Goal: Information Seeking & Learning: Learn about a topic

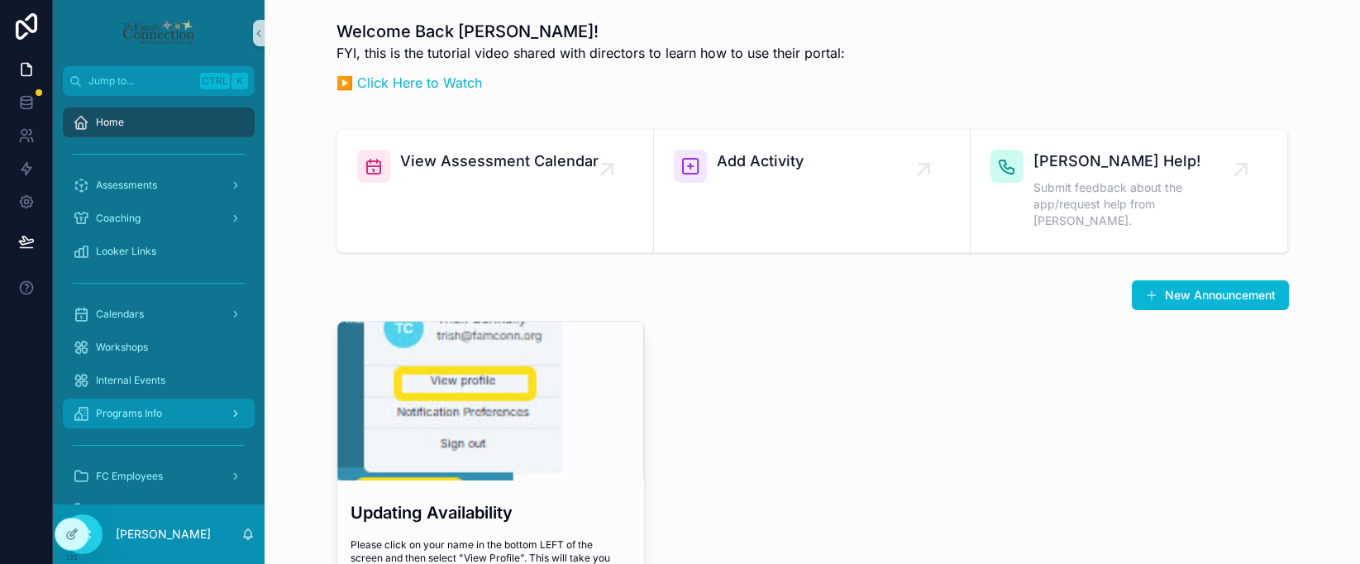
click at [155, 413] on span "Programs Info" at bounding box center [129, 413] width 66 height 13
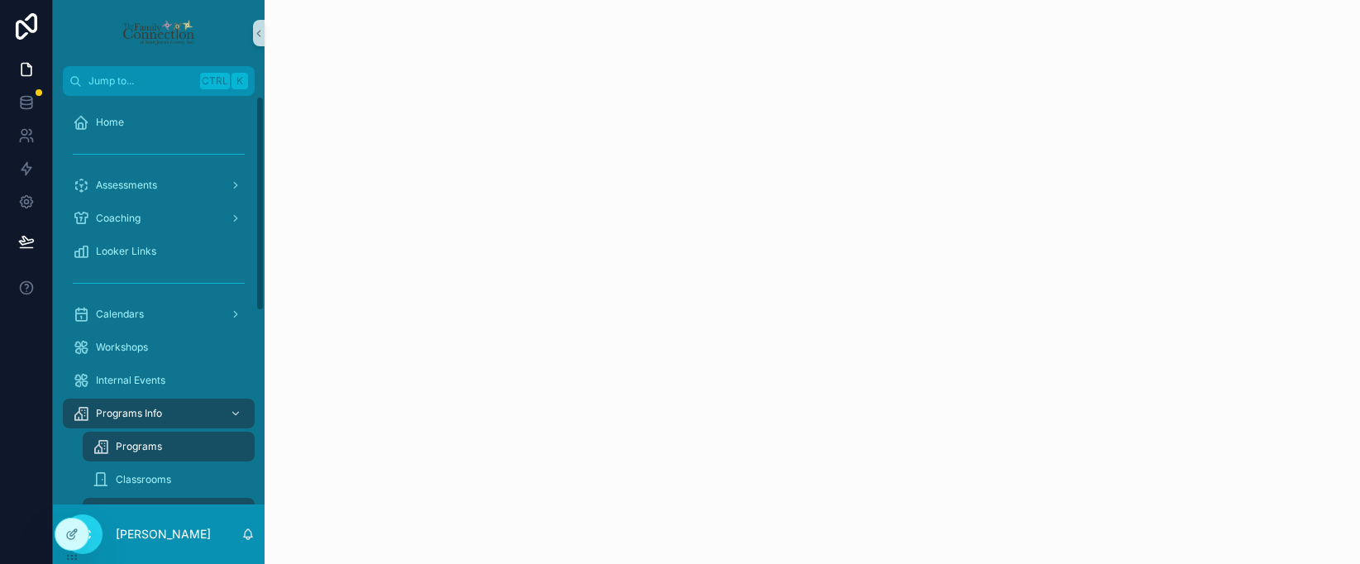
click at [163, 446] on div "Programs" at bounding box center [169, 446] width 152 height 26
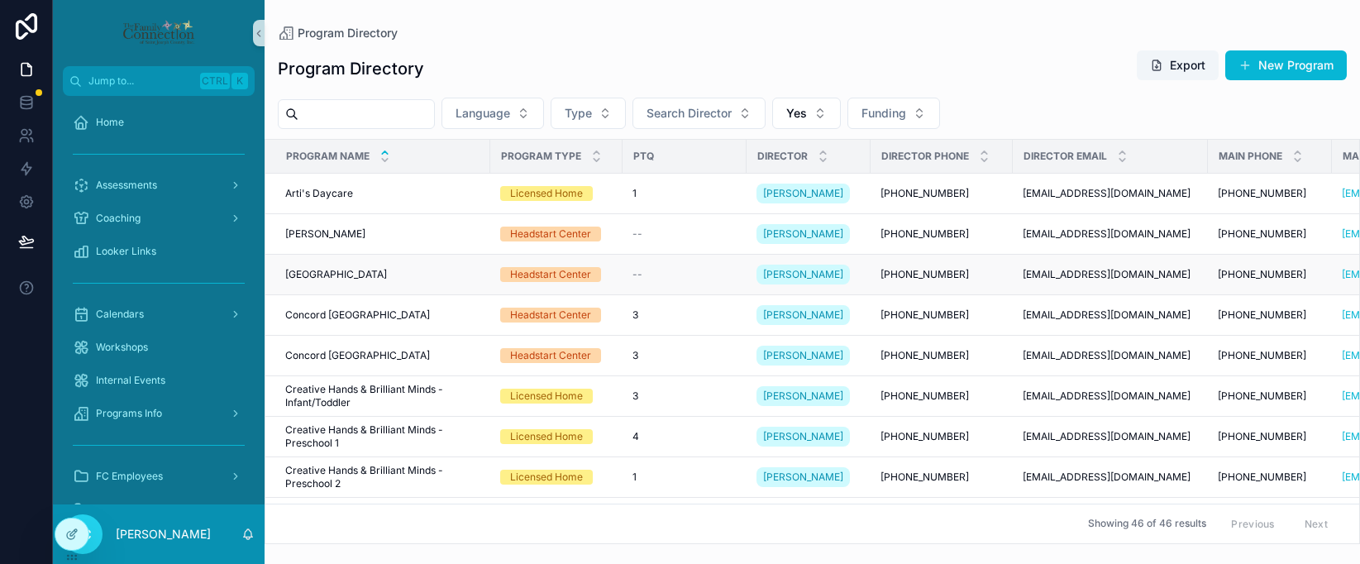
click at [427, 269] on div "Concord [GEOGRAPHIC_DATA] [GEOGRAPHIC_DATA]" at bounding box center [382, 274] width 195 height 13
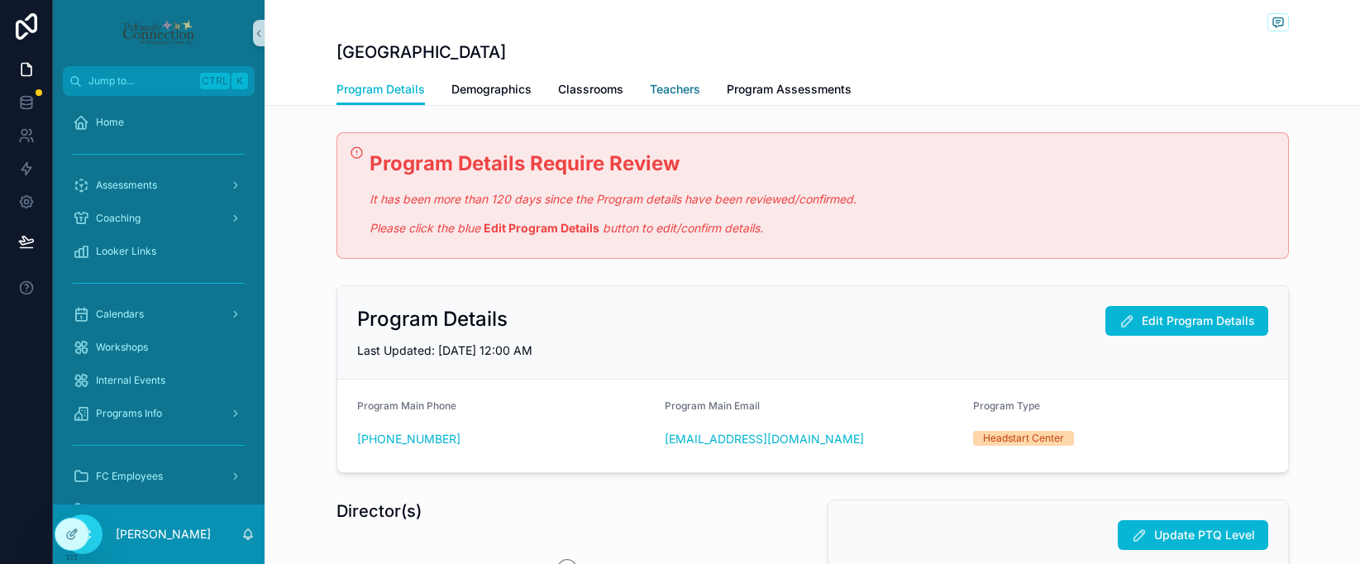
click at [658, 95] on span "Teachers" at bounding box center [675, 89] width 50 height 17
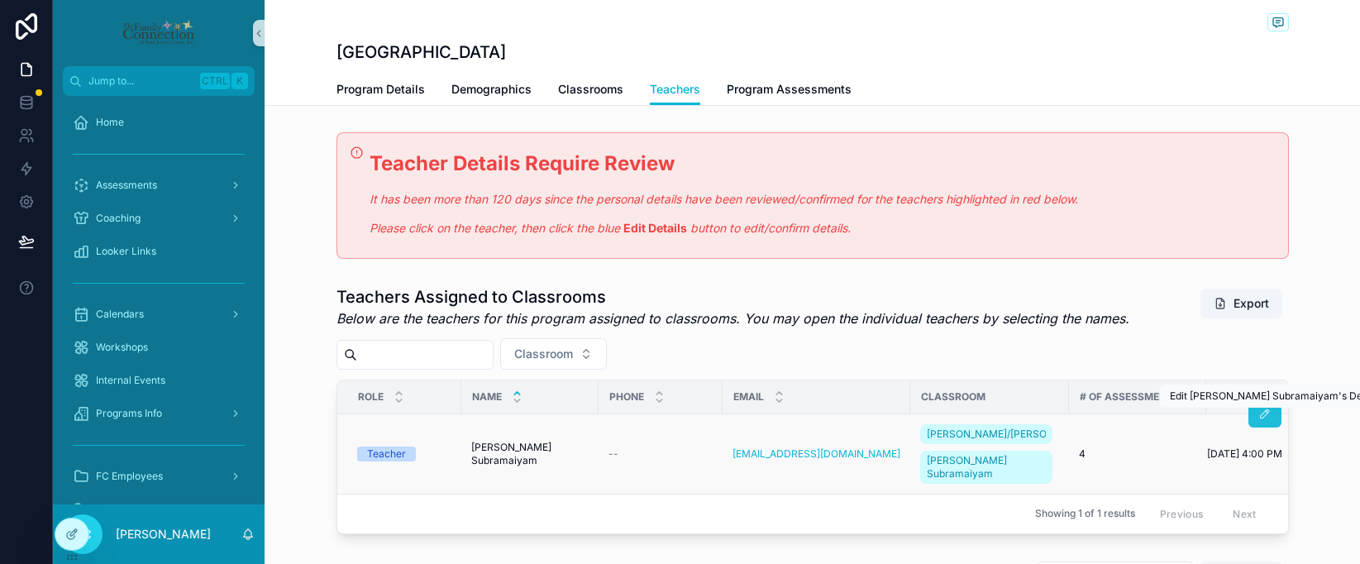
click at [1147, 416] on icon "scrollable content" at bounding box center [1264, 414] width 13 height 13
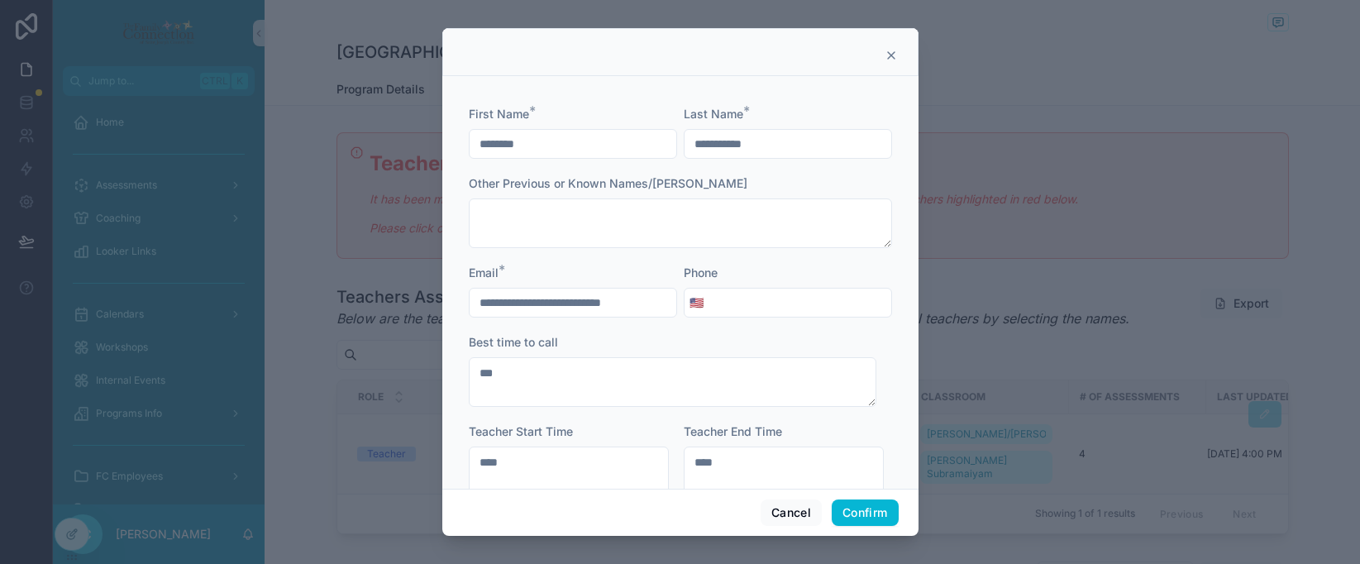
click at [893, 55] on icon at bounding box center [891, 55] width 13 height 13
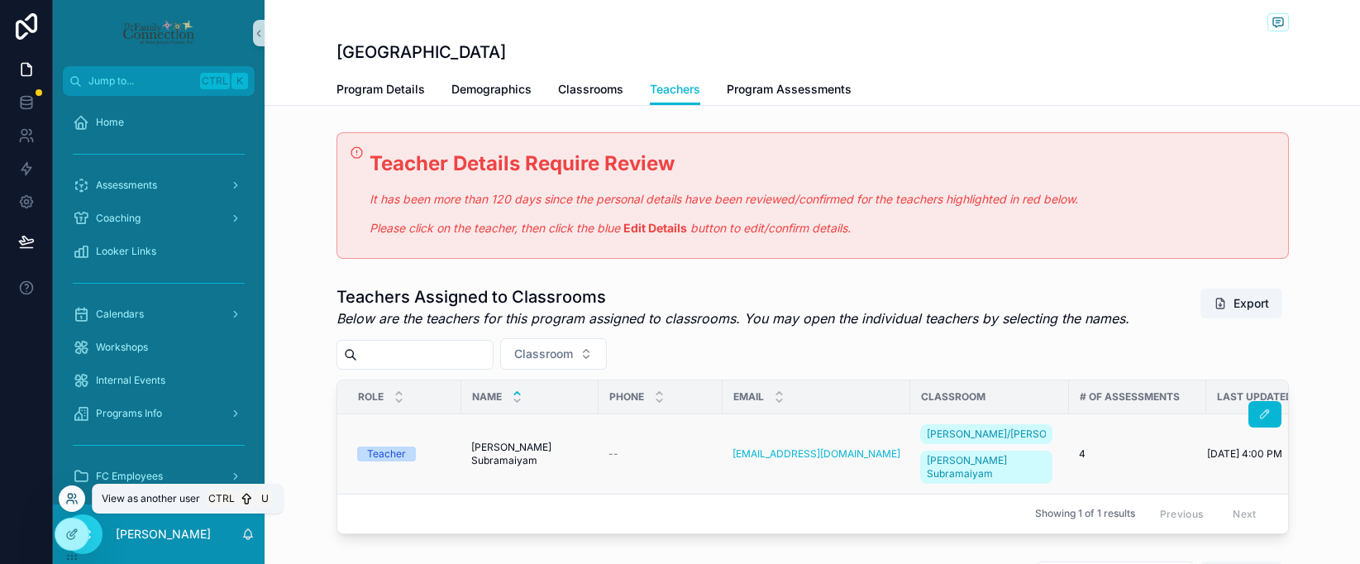
click at [77, 497] on icon at bounding box center [71, 498] width 13 height 13
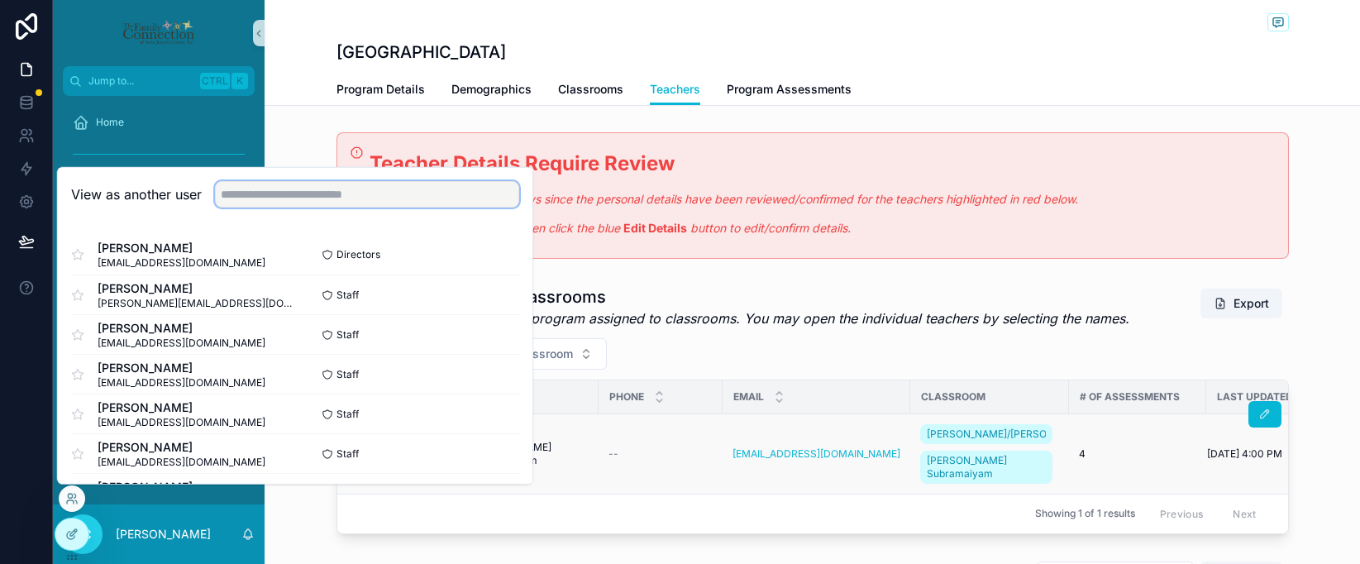
click at [284, 195] on input "text" at bounding box center [367, 194] width 304 height 26
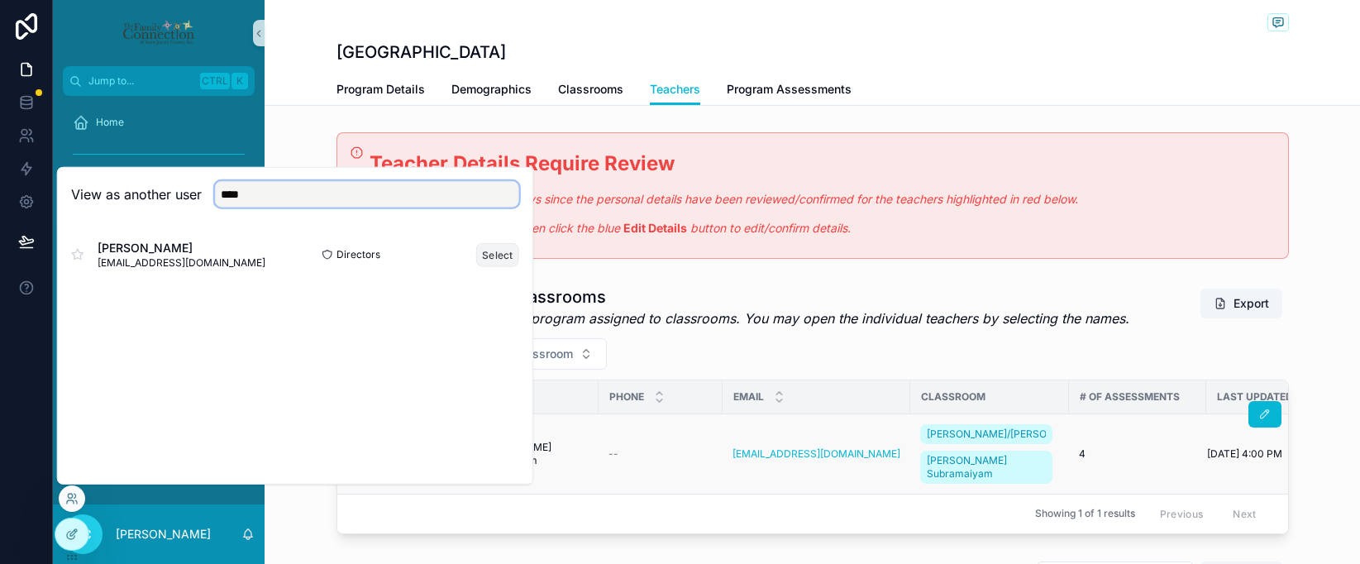
type input "****"
click at [500, 265] on button "Select" at bounding box center [497, 254] width 43 height 24
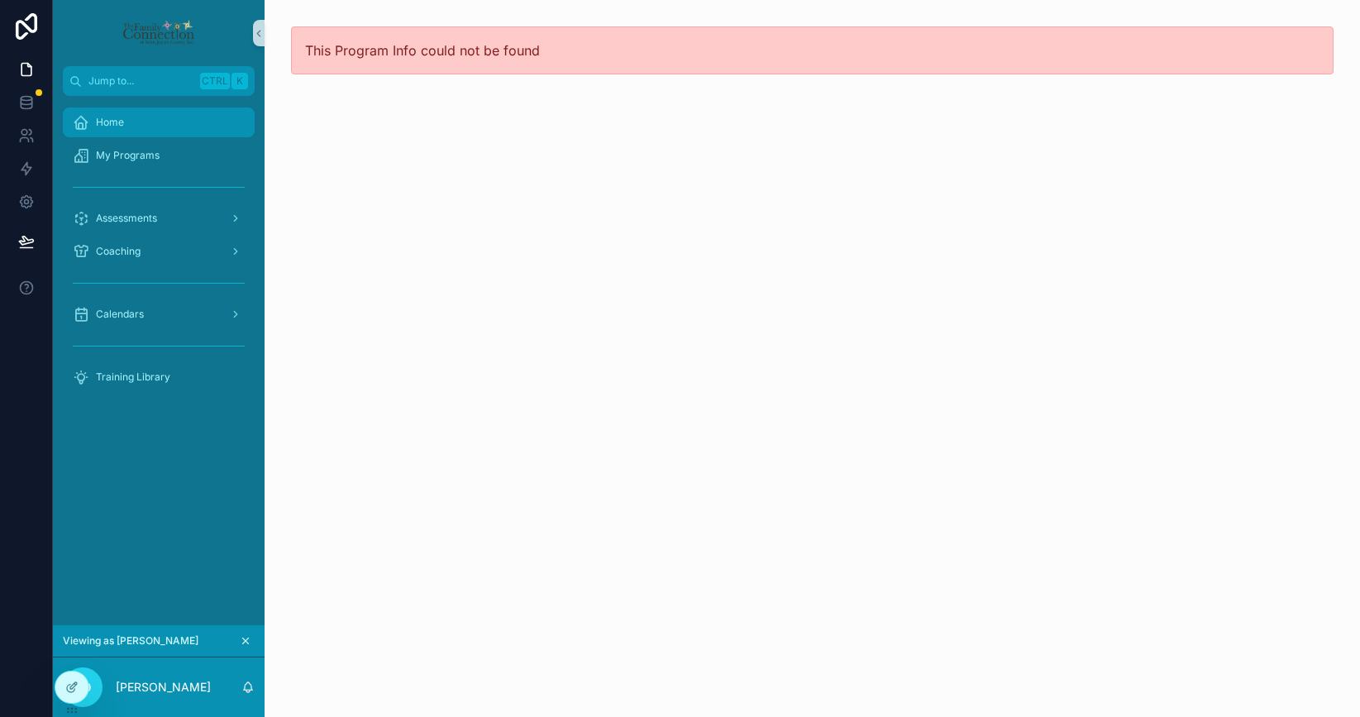
click at [124, 132] on div "Home" at bounding box center [159, 122] width 172 height 26
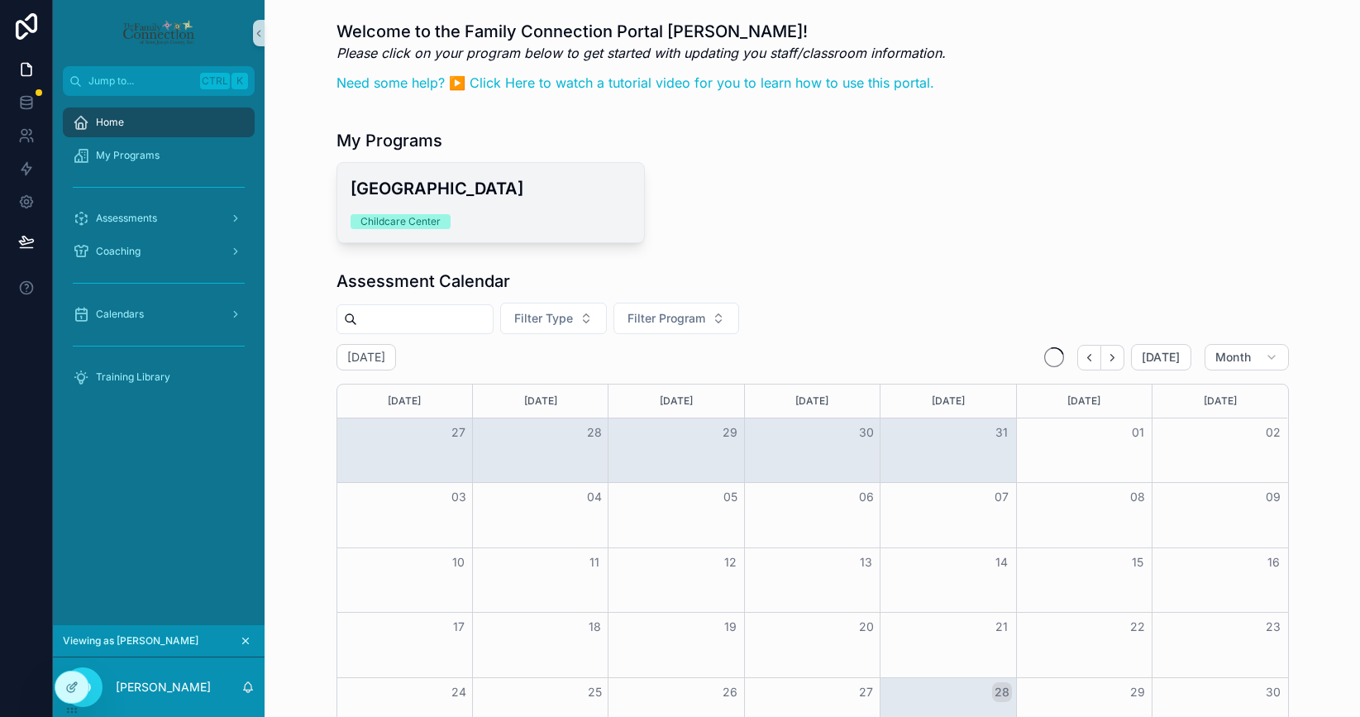
click at [469, 203] on div "[GEOGRAPHIC_DATA] Childcare Center" at bounding box center [490, 202] width 307 height 79
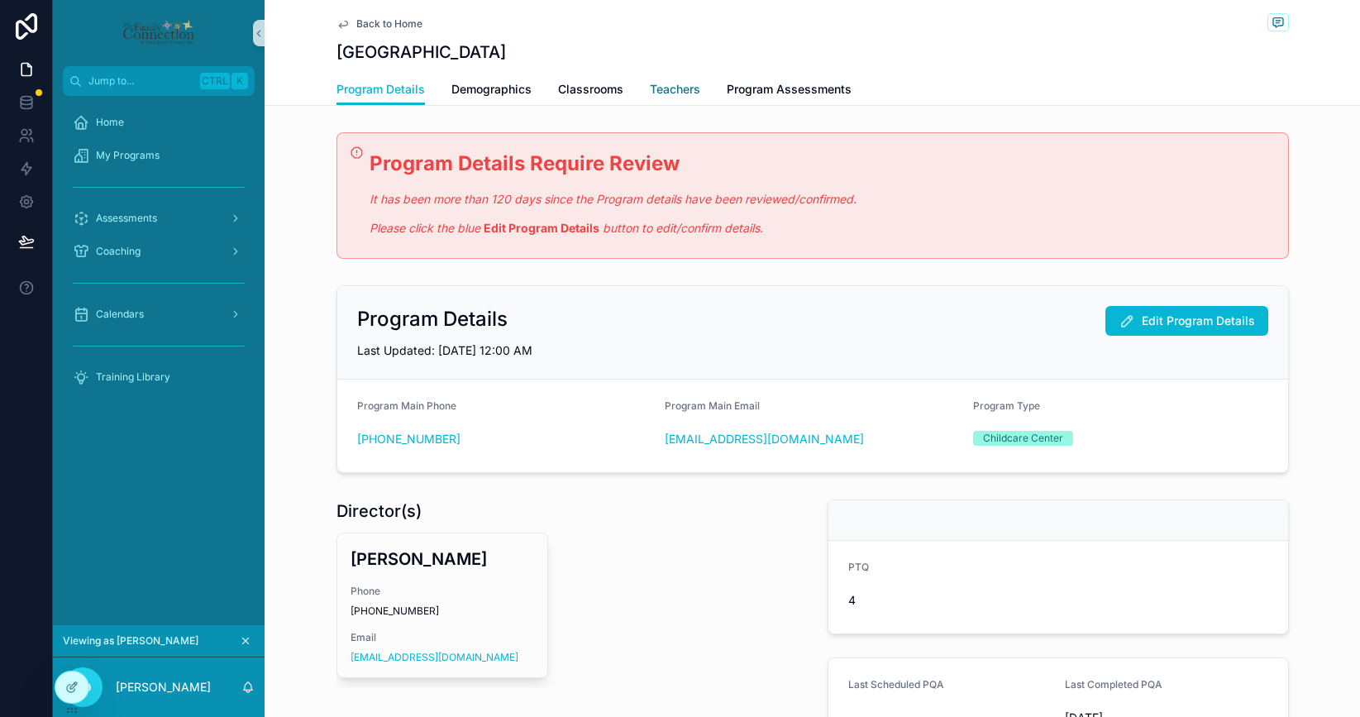
click at [672, 89] on span "Teachers" at bounding box center [675, 89] width 50 height 17
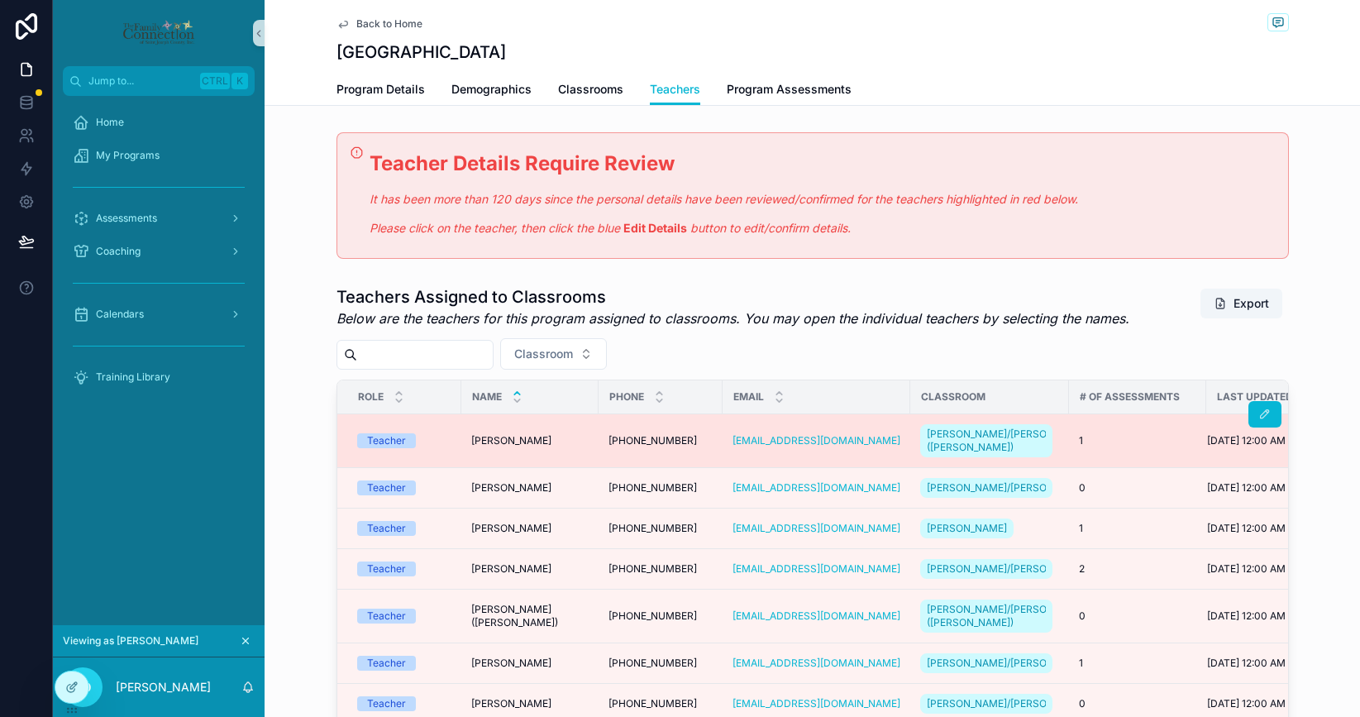
click at [1258, 415] on icon "scrollable content" at bounding box center [1264, 414] width 13 height 13
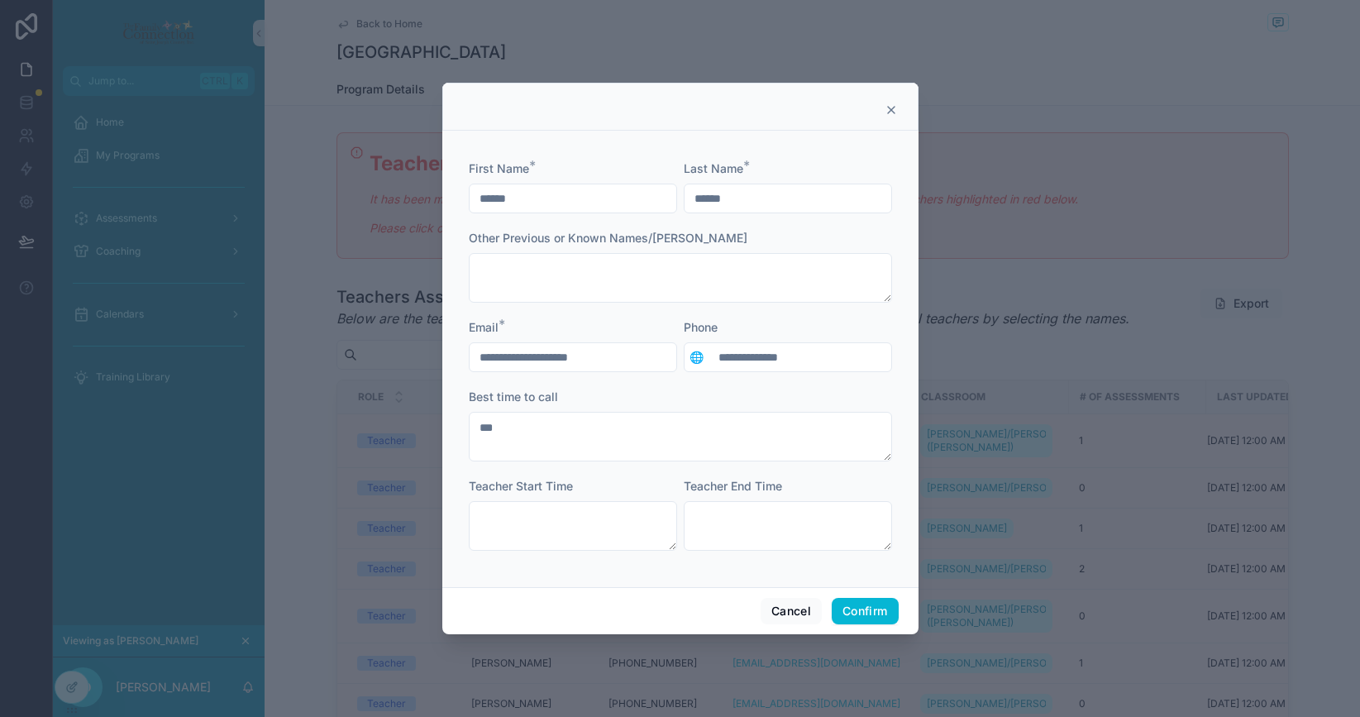
click at [889, 108] on icon at bounding box center [891, 110] width 7 height 7
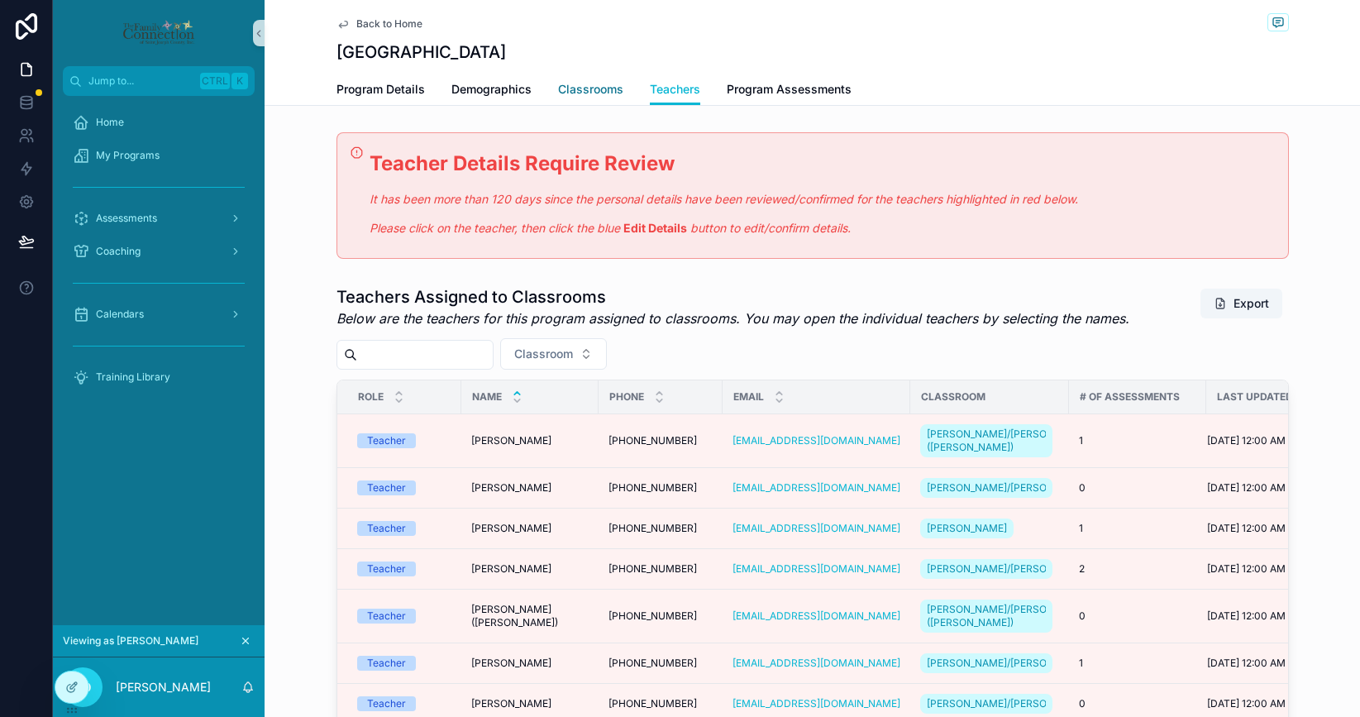
click at [597, 87] on span "Classrooms" at bounding box center [590, 89] width 65 height 17
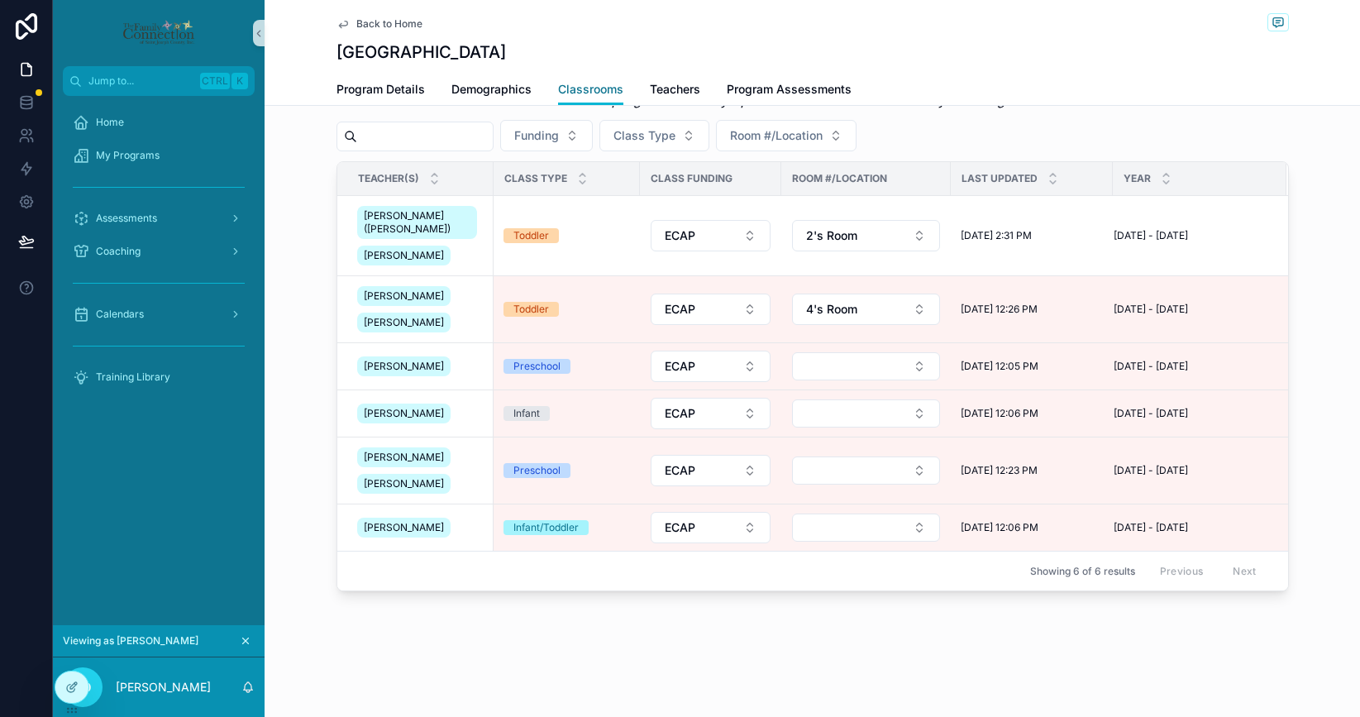
scroll to position [415, 0]
